Goal: Task Accomplishment & Management: Use online tool/utility

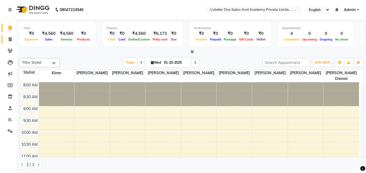
click at [11, 40] on icon at bounding box center [10, 39] width 3 height 4
select select "6939"
select select "service"
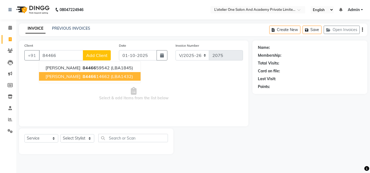
click at [111, 76] on span "(LBA1432)" at bounding box center [122, 76] width 22 height 5
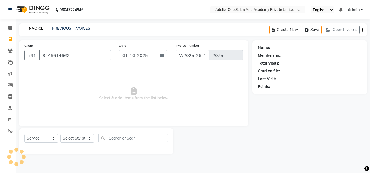
type input "8446614662"
select select "2: Object"
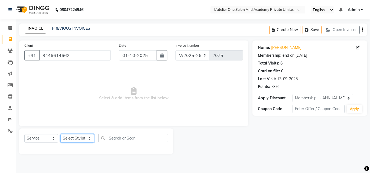
click at [74, 136] on select "Select Stylist [PERSON_NAME] [PERSON_NAME] [PERSON_NAME] [PERSON_NAME] [PERSON_…" at bounding box center [77, 139] width 34 height 8
select select "69694"
click at [60, 135] on select "Select Stylist [PERSON_NAME] [PERSON_NAME] [PERSON_NAME] [PERSON_NAME] [PERSON_…" at bounding box center [77, 139] width 34 height 8
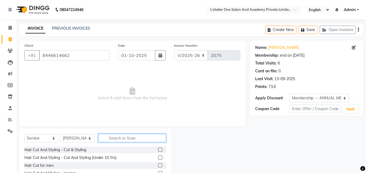
click at [115, 140] on input "text" at bounding box center [132, 138] width 68 height 8
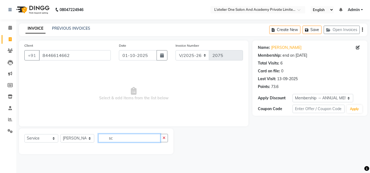
type input "s"
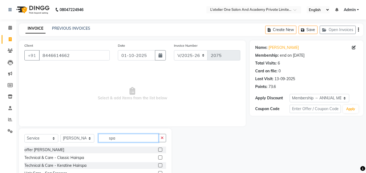
type input "spa"
click at [160, 158] on label at bounding box center [160, 158] width 4 height 4
click at [160, 158] on input "checkbox" at bounding box center [160, 158] width 4 height 4
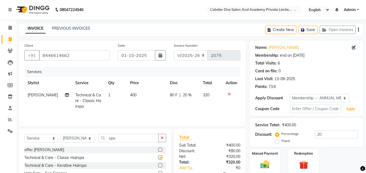
checkbox input "false"
click at [132, 102] on td "400" at bounding box center [147, 101] width 40 height 24
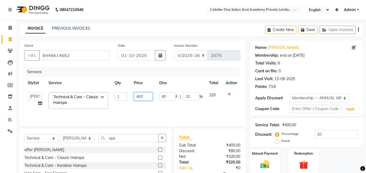
click at [141, 97] on input "400" at bounding box center [143, 97] width 19 height 8
type input "1800"
click at [146, 110] on td "1800" at bounding box center [142, 100] width 25 height 23
click at [168, 106] on td "360 F | 20 %" at bounding box center [181, 100] width 50 height 23
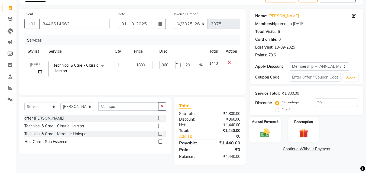
click at [266, 132] on img at bounding box center [264, 133] width 15 height 11
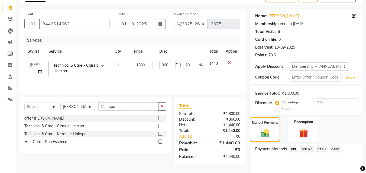
click at [310, 148] on span "ONLINE" at bounding box center [306, 150] width 14 height 6
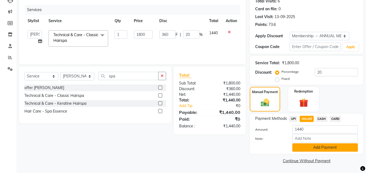
click at [312, 149] on button "Add Payment" at bounding box center [324, 148] width 65 height 8
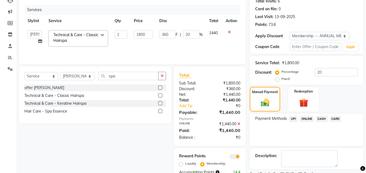
scroll to position [85, 0]
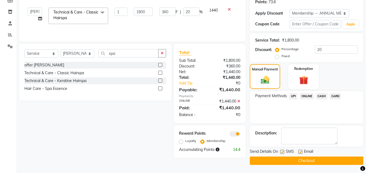
click at [311, 163] on button "Checkout" at bounding box center [306, 161] width 113 height 8
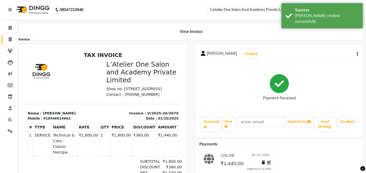
click at [11, 40] on icon at bounding box center [10, 39] width 3 height 4
select select "6939"
select select "service"
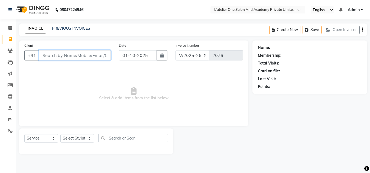
click at [45, 55] on input "Client" at bounding box center [75, 55] width 72 height 10
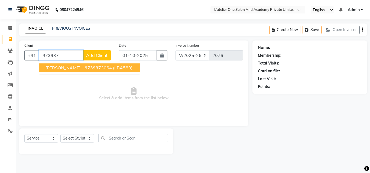
click at [88, 69] on ngb-highlight "973937 3064" at bounding box center [98, 67] width 28 height 5
type input "9739373064"
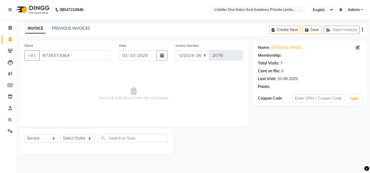
select select "1: Object"
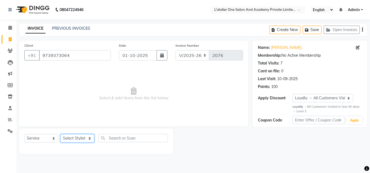
click at [87, 138] on select "Select Stylist [PERSON_NAME] [PERSON_NAME] [PERSON_NAME] [PERSON_NAME] [PERSON_…" at bounding box center [77, 139] width 34 height 8
select select "61341"
click at [60, 135] on select "Select Stylist [PERSON_NAME] [PERSON_NAME] [PERSON_NAME] [PERSON_NAME] [PERSON_…" at bounding box center [77, 139] width 34 height 8
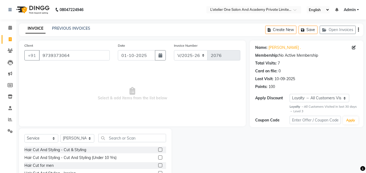
click at [158, 149] on label at bounding box center [160, 150] width 4 height 4
click at [158, 149] on input "checkbox" at bounding box center [160, 151] width 4 height 4
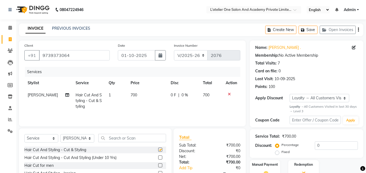
checkbox input "false"
click at [132, 96] on span "700" at bounding box center [133, 95] width 6 height 5
select select "61341"
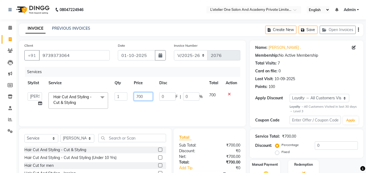
click at [147, 97] on input "700" at bounding box center [143, 97] width 19 height 8
type input "7"
type input "500"
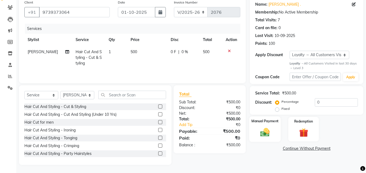
click at [265, 130] on img at bounding box center [264, 132] width 15 height 11
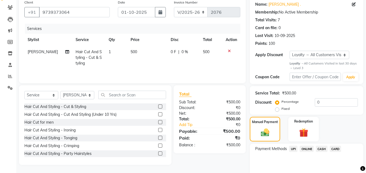
click at [304, 148] on span "ONLINE" at bounding box center [306, 149] width 14 height 6
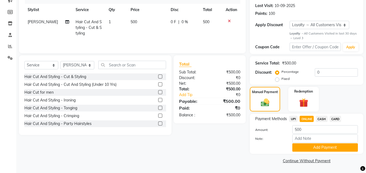
click at [304, 148] on button "Add Payment" at bounding box center [324, 148] width 65 height 8
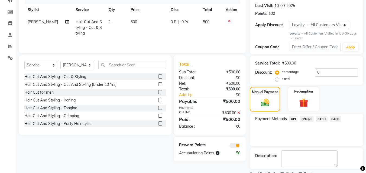
scroll to position [96, 0]
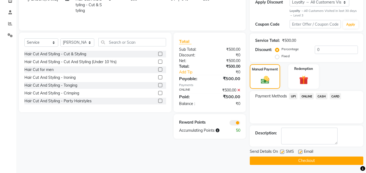
click at [296, 160] on button "Checkout" at bounding box center [306, 161] width 113 height 8
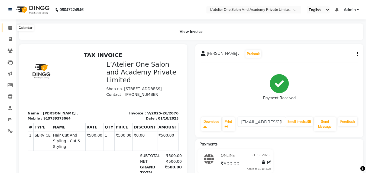
click at [11, 30] on span at bounding box center [9, 28] width 9 height 6
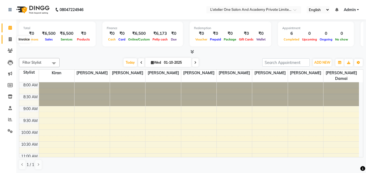
click at [11, 41] on span at bounding box center [9, 40] width 9 height 6
select select "6939"
select select "service"
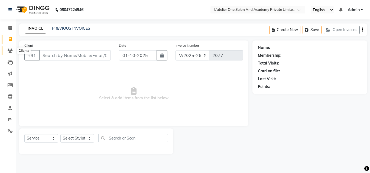
click at [10, 51] on icon at bounding box center [10, 51] width 5 height 4
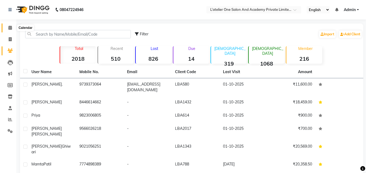
click at [10, 28] on icon at bounding box center [10, 28] width 4 height 4
